Goal: Task Accomplishment & Management: Complete application form

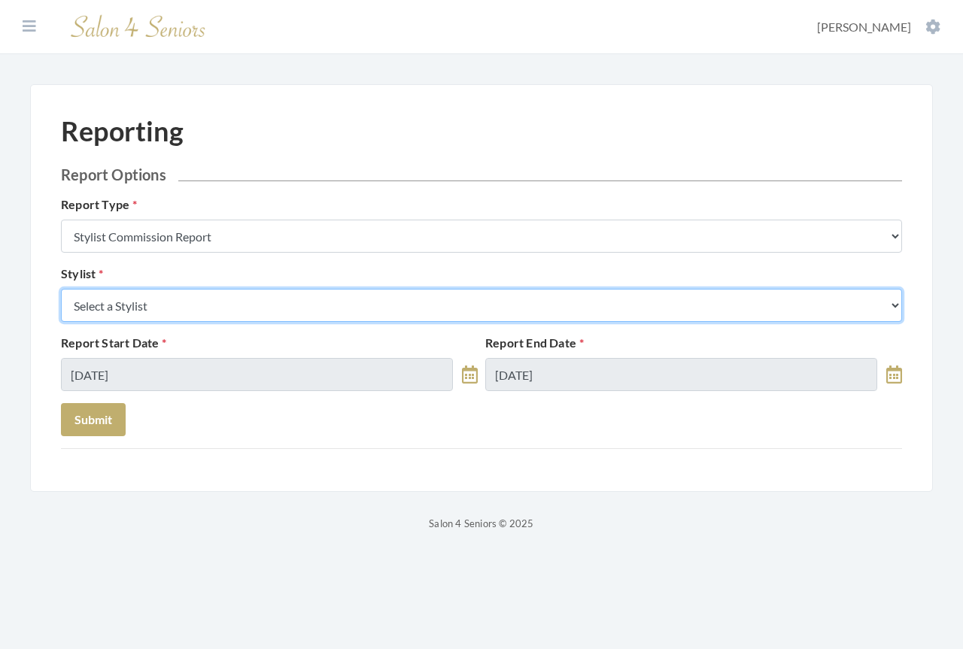
click at [210, 6] on select "Select a Stylist [PERSON_NAME] [PERSON_NAME] [PERSON_NAME] [PERSON_NAME] [PERSO…" at bounding box center [481, 305] width 841 height 33
select select "44"
click at [61, 6] on select "Select a Stylist [PERSON_NAME] [PERSON_NAME] [PERSON_NAME] [PERSON_NAME] [PERSO…" at bounding box center [481, 305] width 841 height 33
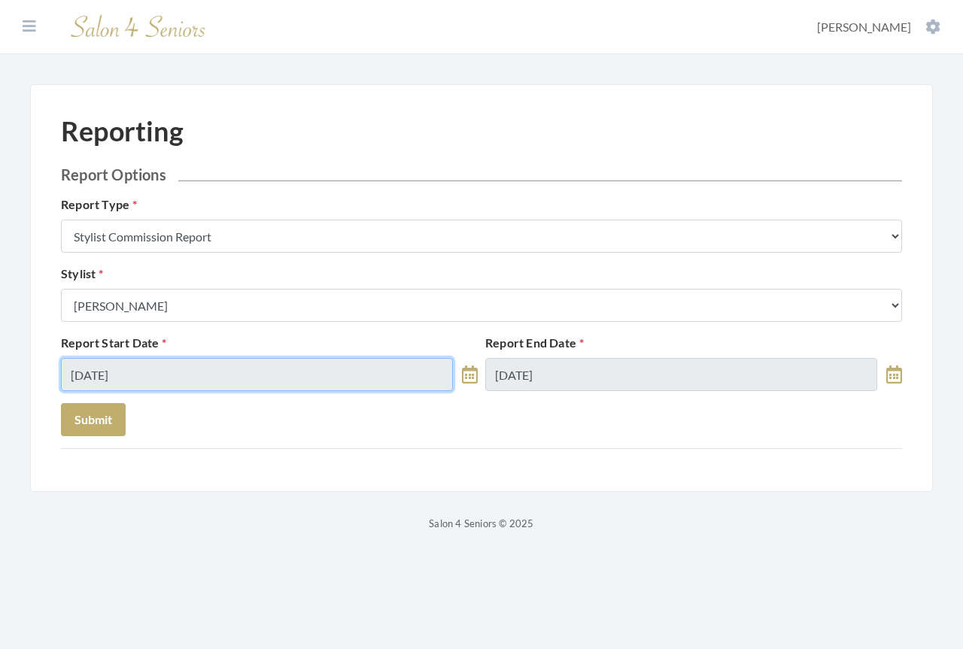
click at [196, 6] on input "[DATE]" at bounding box center [257, 374] width 392 height 33
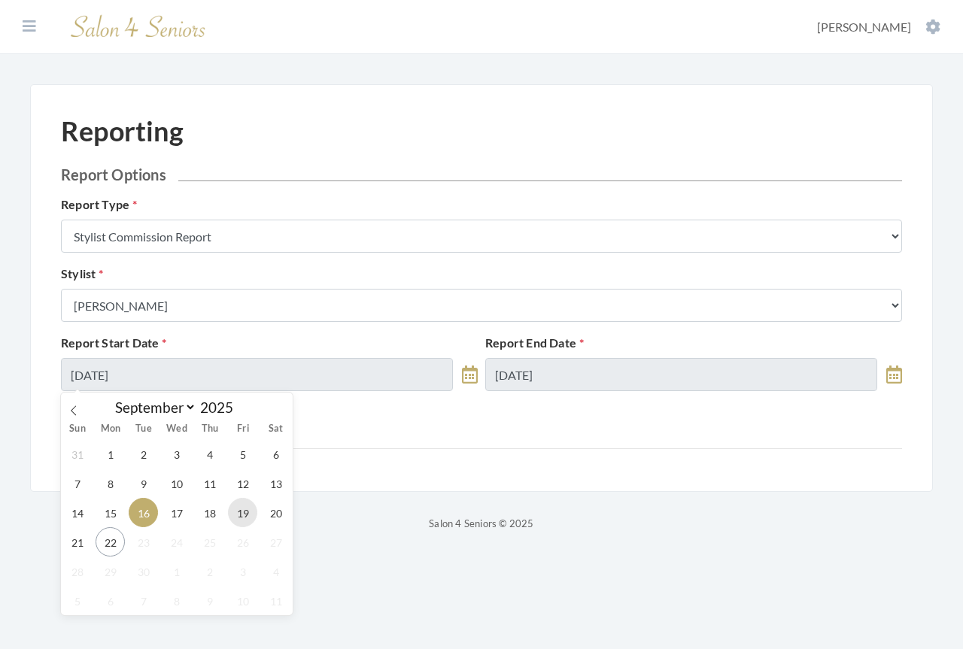
click at [244, 6] on span "19" at bounding box center [242, 512] width 29 height 29
type input "[DATE]"
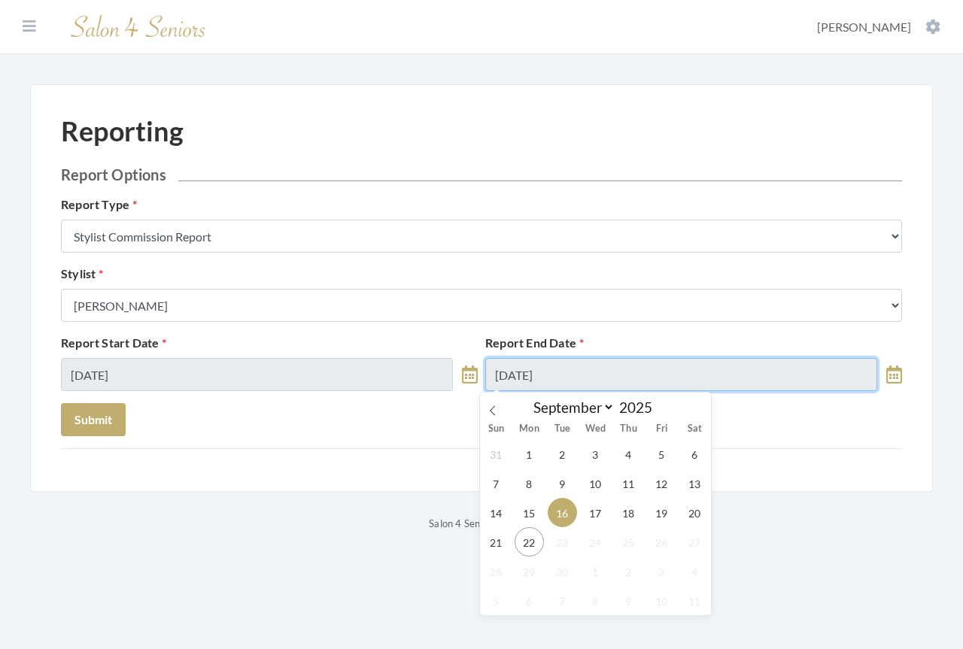
click at [364, 6] on input "[DATE]" at bounding box center [681, 374] width 392 height 33
click at [364, 6] on span "19" at bounding box center [661, 512] width 29 height 29
type input "[DATE]"
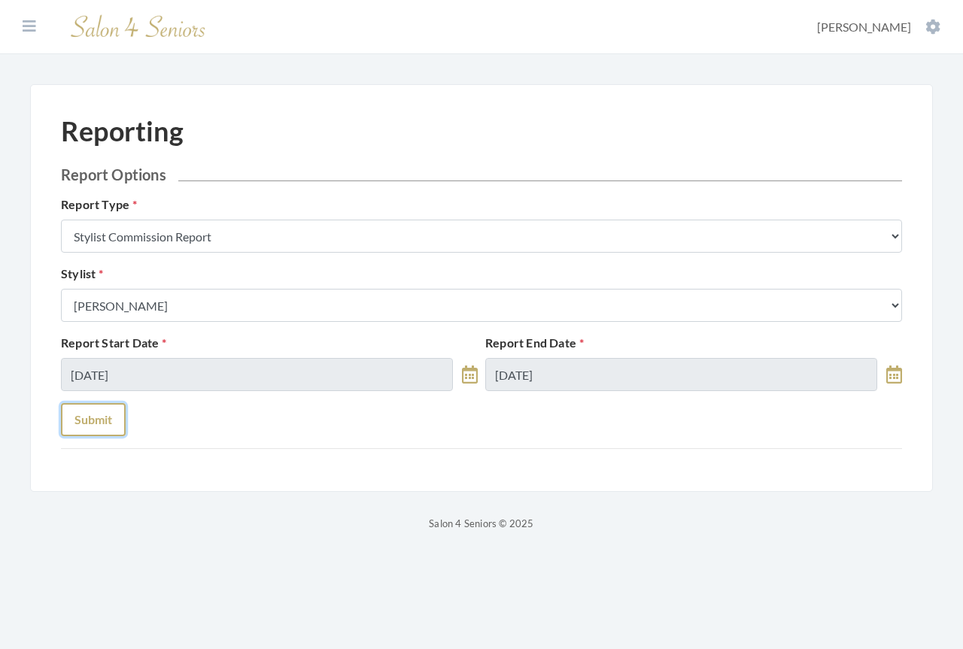
click at [105, 6] on button "Submit" at bounding box center [93, 419] width 65 height 33
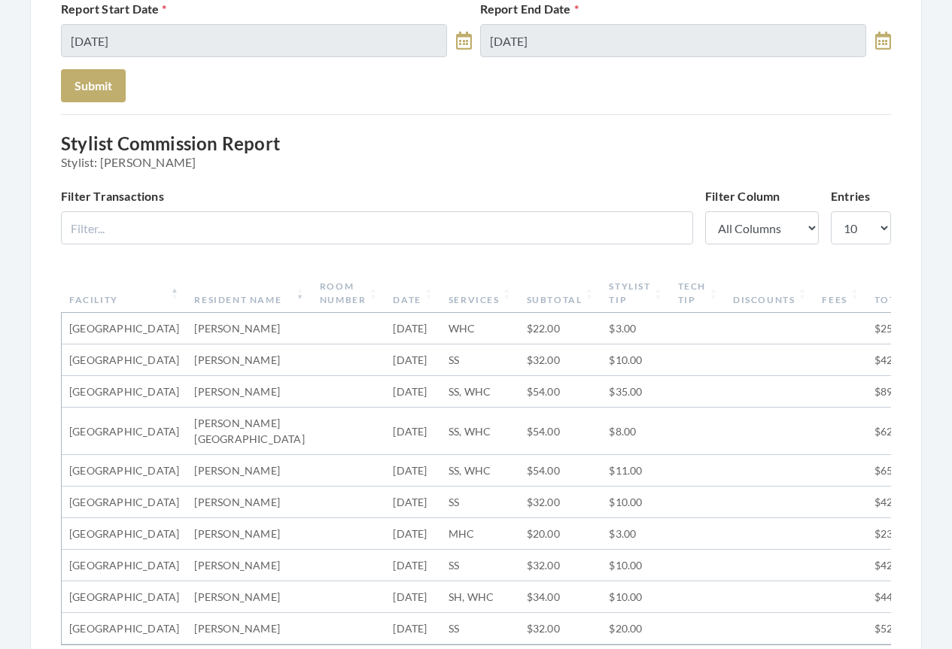
scroll to position [677, 0]
